Goal: Task Accomplishment & Management: Use online tool/utility

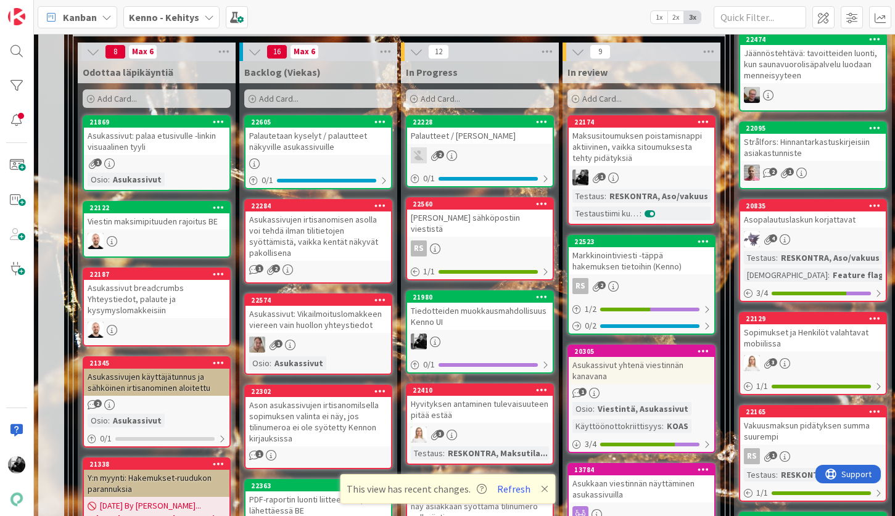
scroll to position [400, 0]
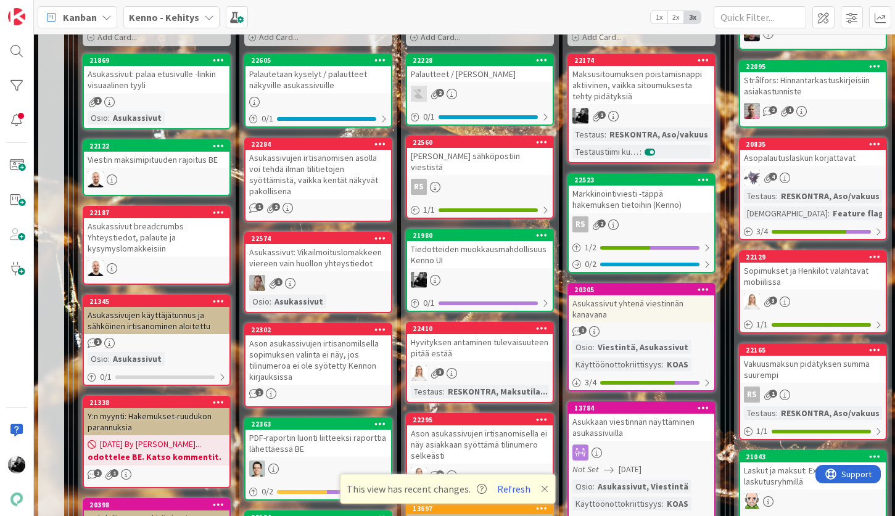
click at [489, 246] on div "Tiedotteiden muokkausmahdollisuus Kenno UI" at bounding box center [480, 254] width 146 height 27
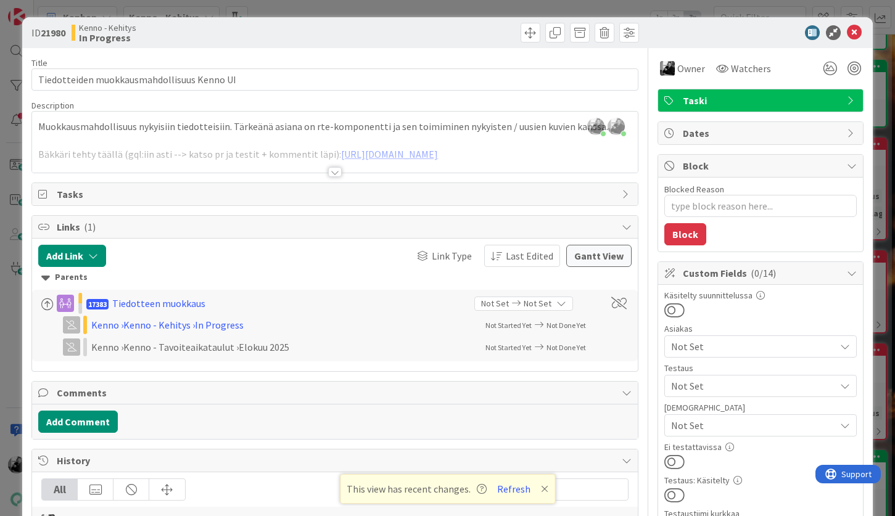
type textarea "x"
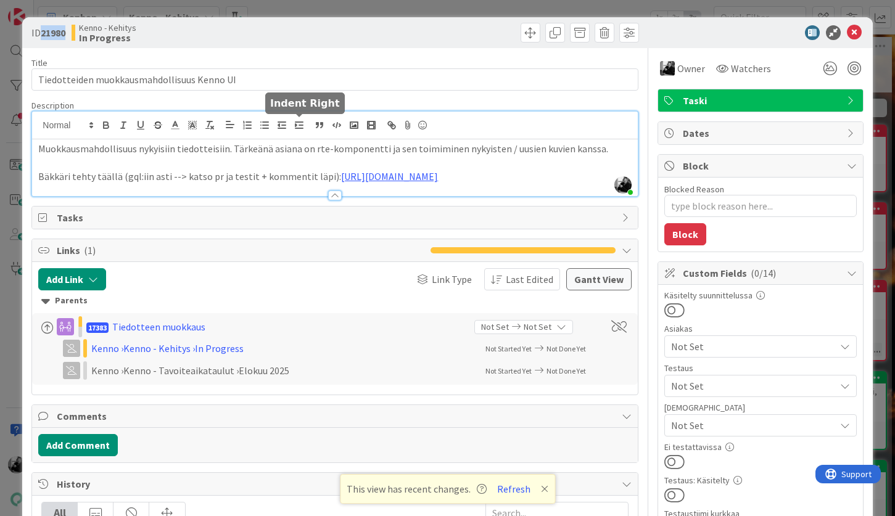
scroll to position [228, 0]
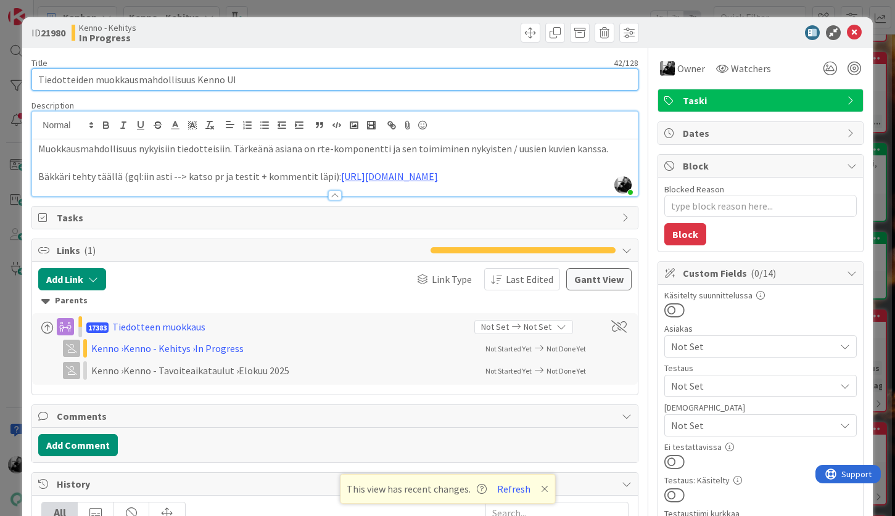
drag, startPoint x: 259, startPoint y: 82, endPoint x: 25, endPoint y: 60, distance: 235.5
click at [25, 62] on div "ID 21980 Kenno - Kehitys In Progress Title 42 / 128 Tiedotteiden muokkausmahdol…" at bounding box center [447, 487] width 850 height 940
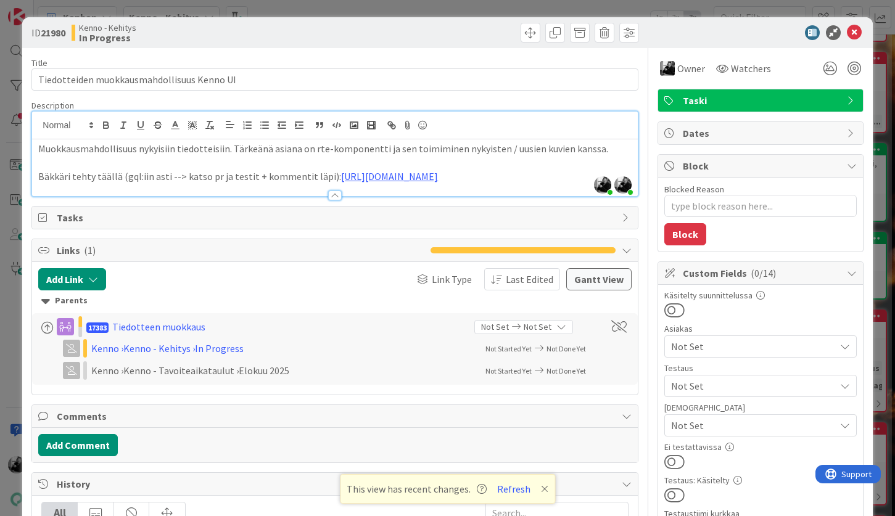
type textarea "x"
